Goal: Find specific page/section: Find specific page/section

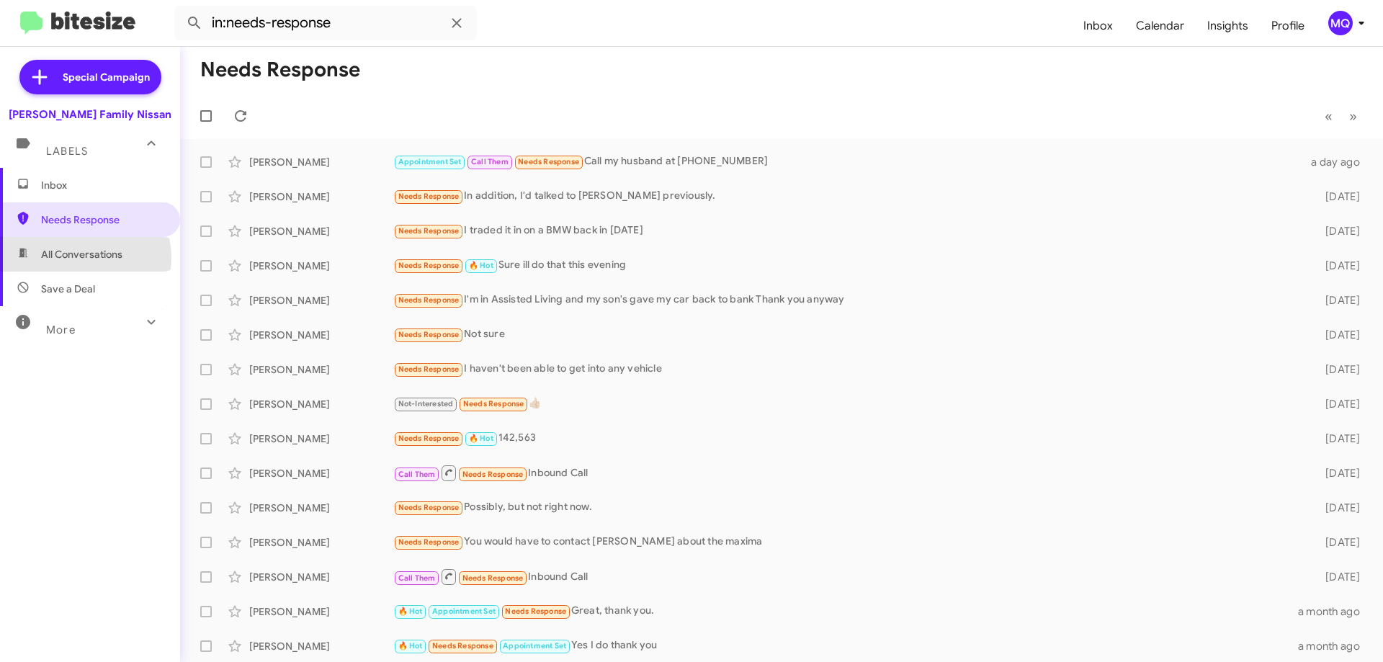
click at [80, 259] on span "All Conversations" at bounding box center [81, 254] width 81 height 14
type input "in:all-conversations"
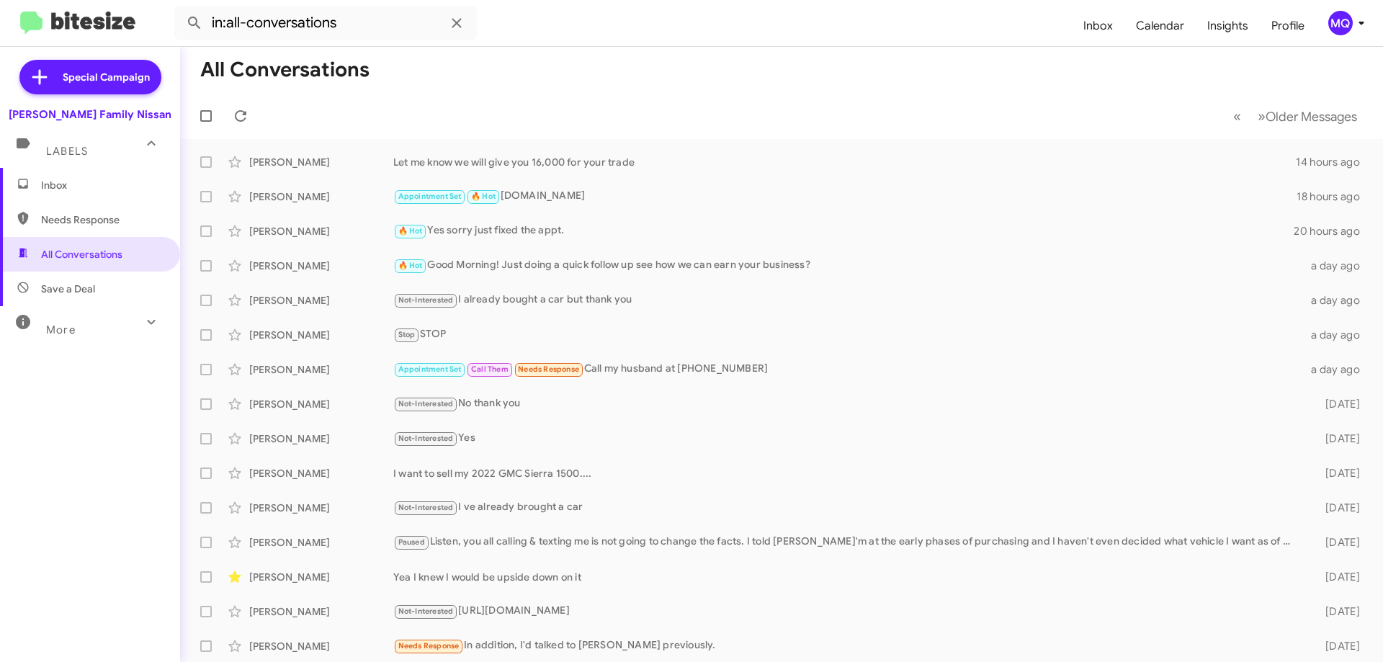
click at [56, 187] on span "Inbox" at bounding box center [102, 185] width 122 height 14
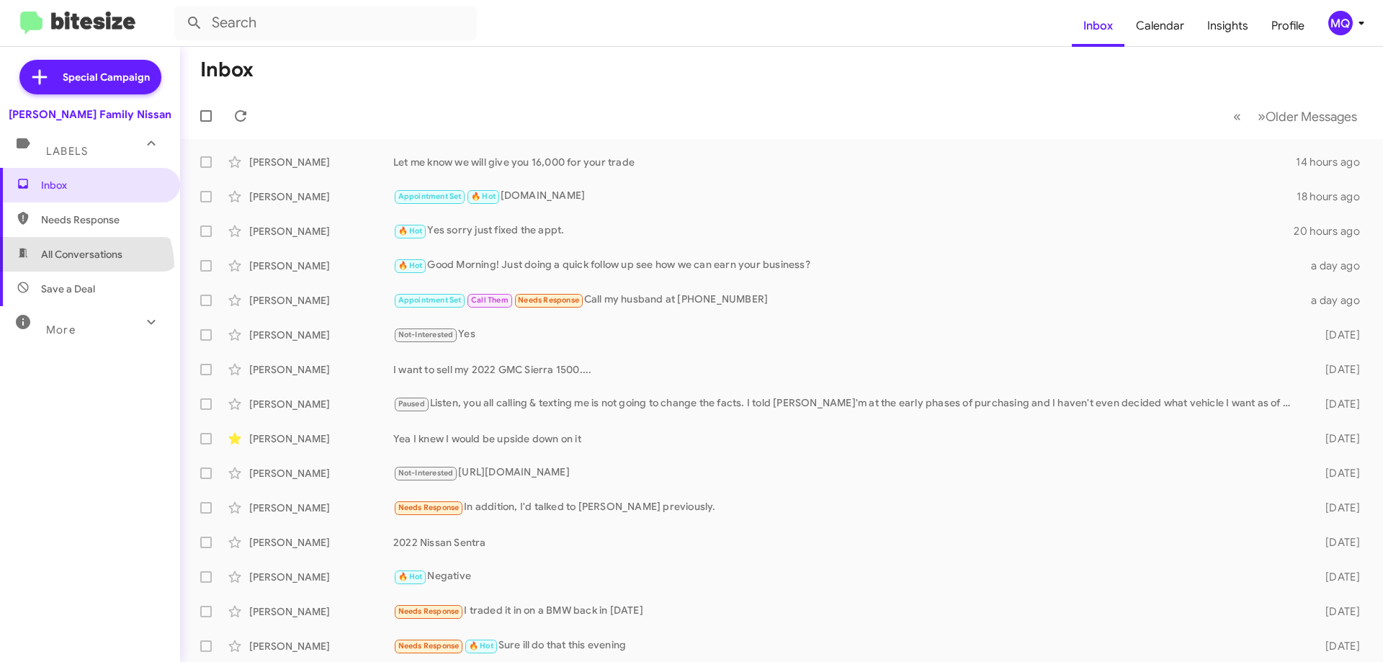
click at [78, 267] on span "All Conversations" at bounding box center [90, 254] width 180 height 35
type input "in:all-conversations"
